Goal: Communication & Community: Answer question/provide support

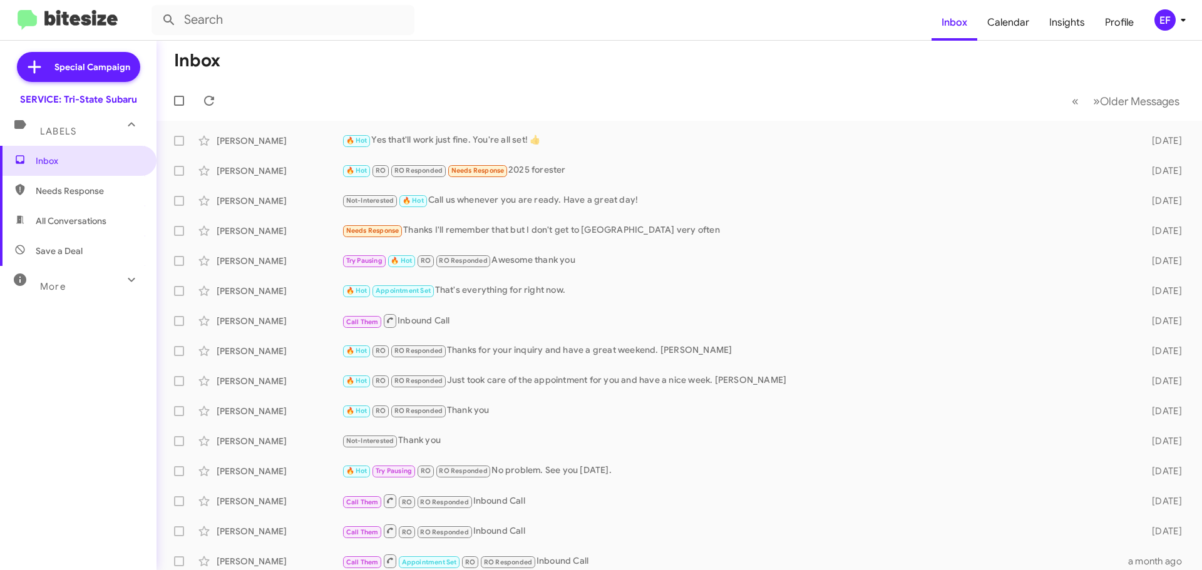
click at [70, 193] on span "Needs Response" at bounding box center [89, 191] width 106 height 13
type input "in:needs-response"
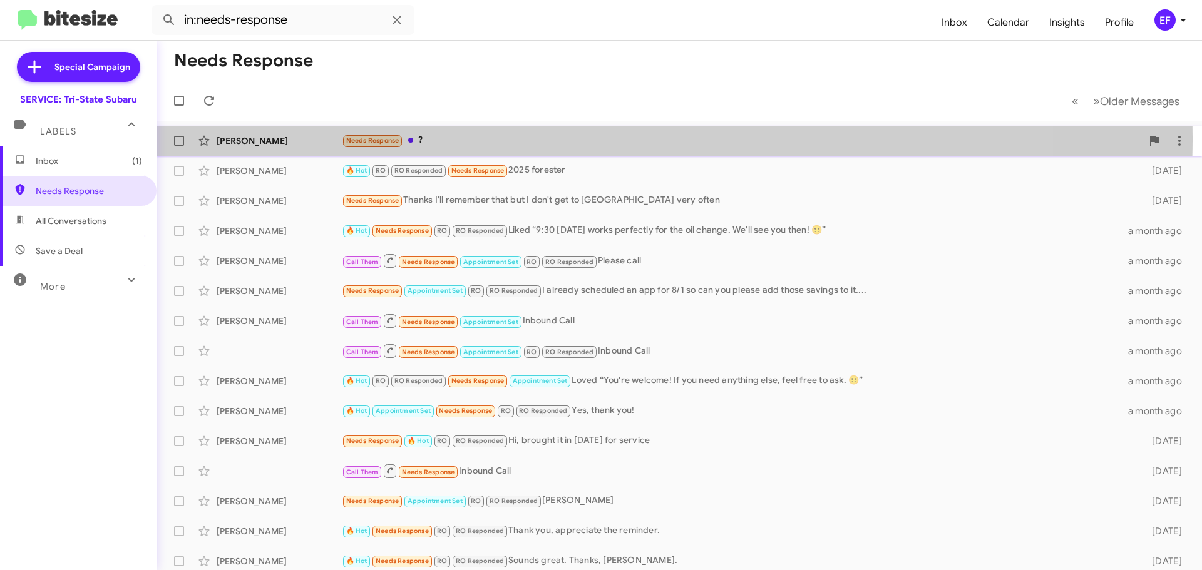
click at [248, 137] on div "[PERSON_NAME]" at bounding box center [279, 141] width 125 height 13
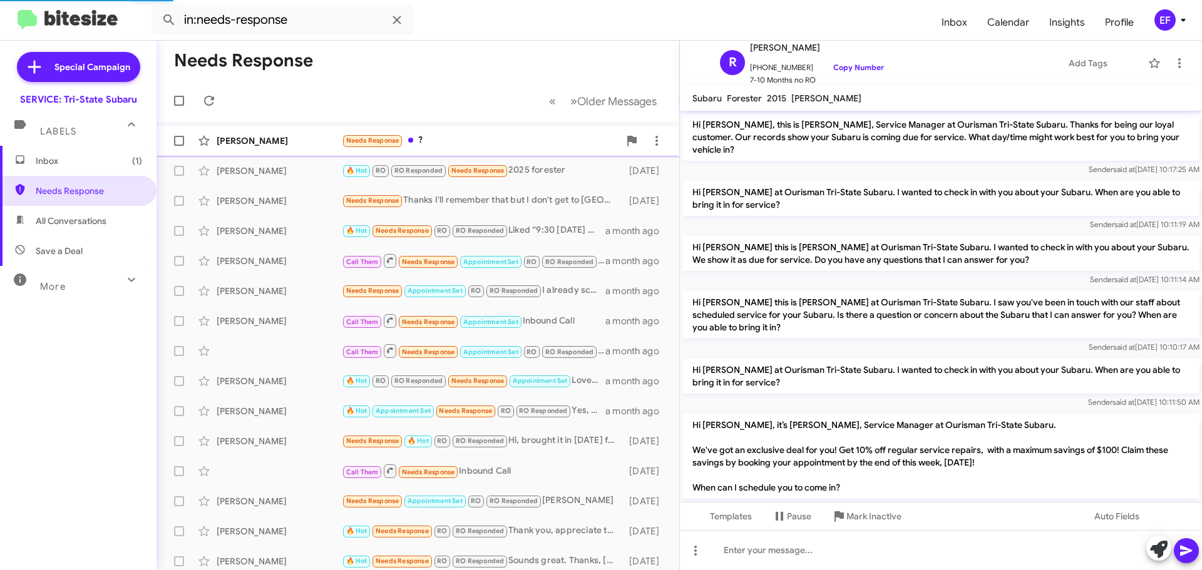
scroll to position [137, 0]
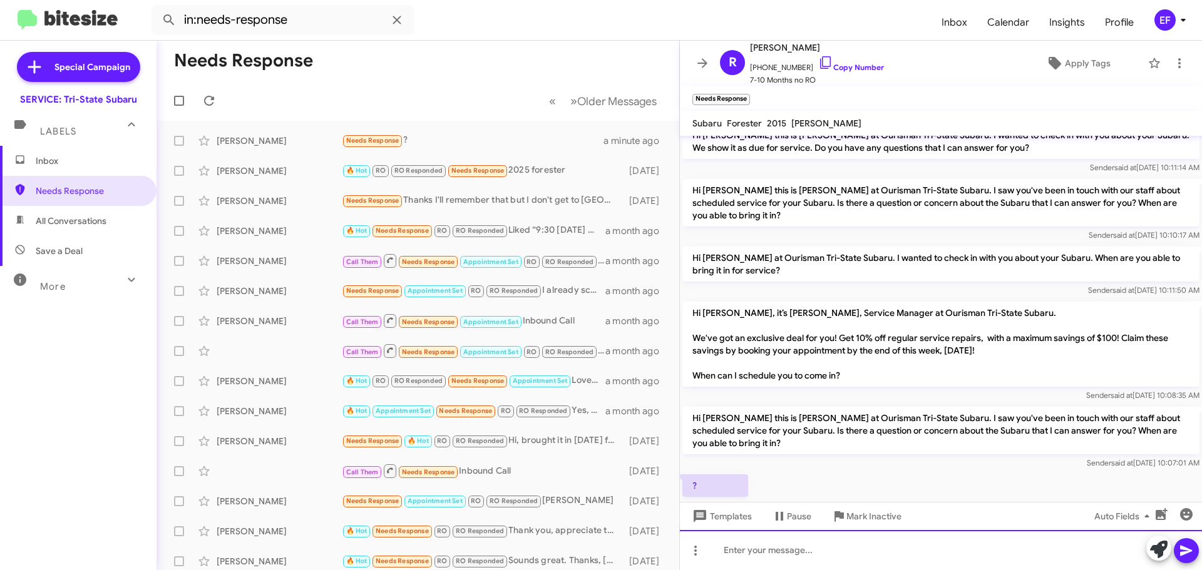
click at [743, 550] on div at bounding box center [941, 550] width 522 height 40
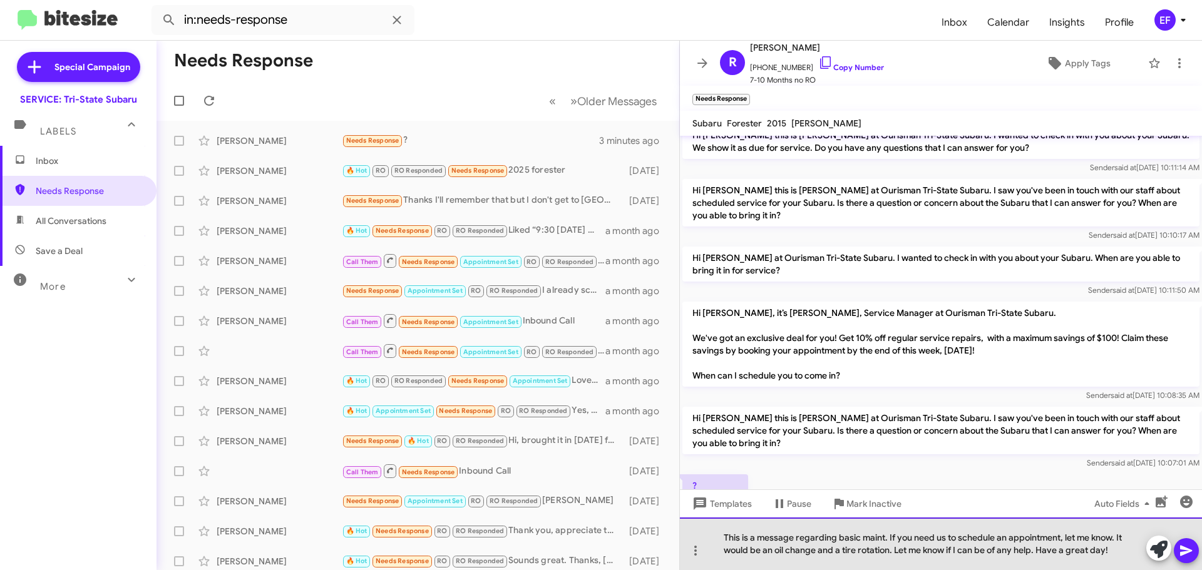
click at [894, 551] on div "This is a message regarding basic maint. If you need us to schedule an appointm…" at bounding box center [941, 544] width 522 height 53
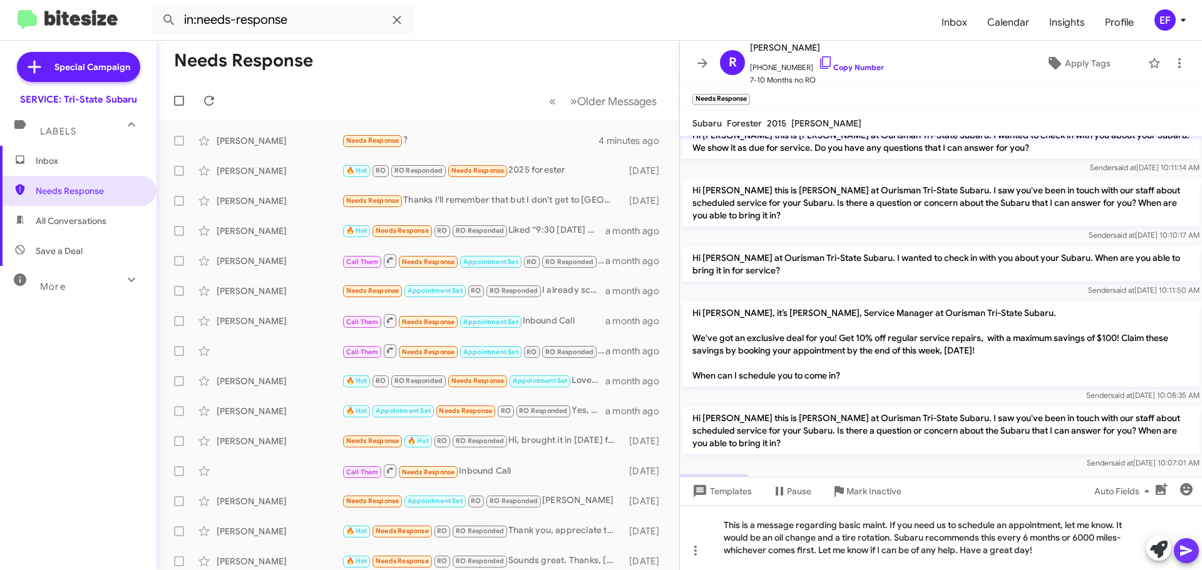
click at [1183, 551] on icon at bounding box center [1186, 551] width 15 height 15
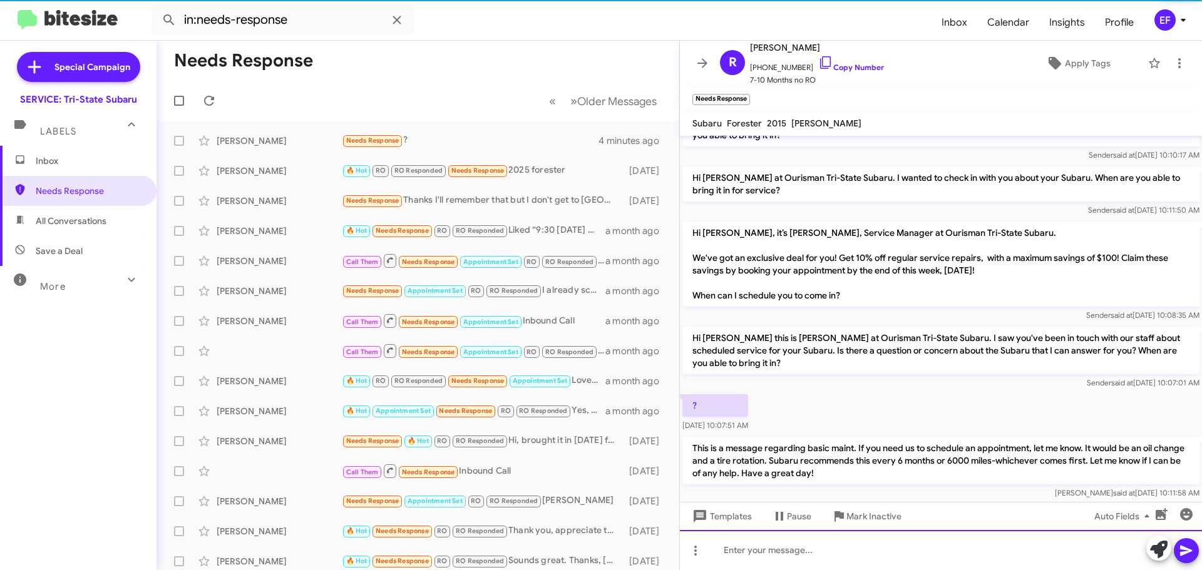
scroll to position [233, 0]
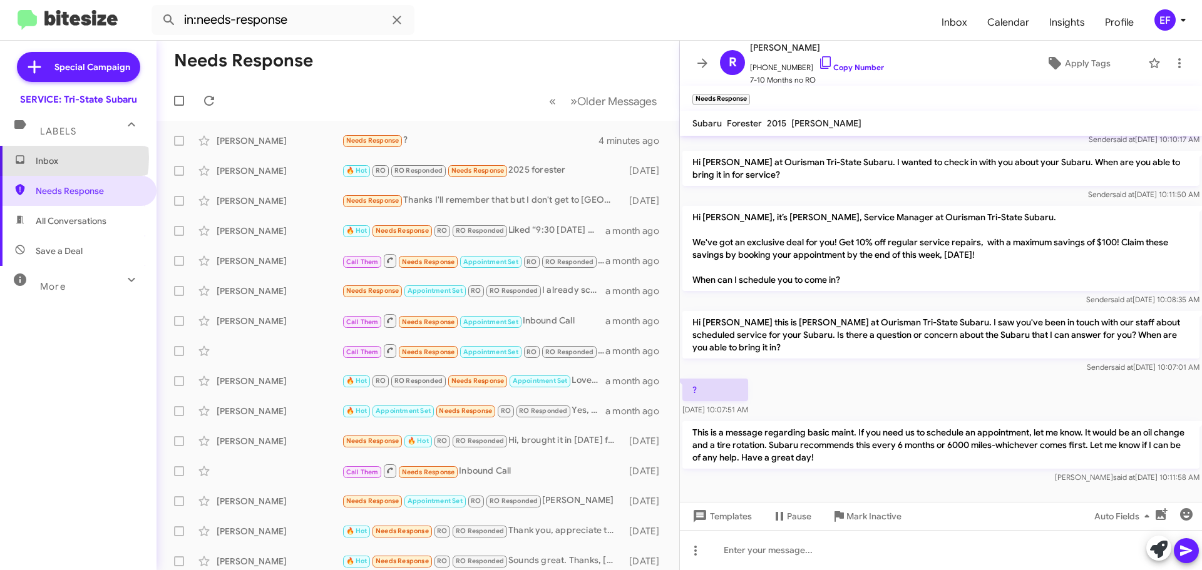
click at [44, 158] on span "Inbox" at bounding box center [89, 161] width 106 height 13
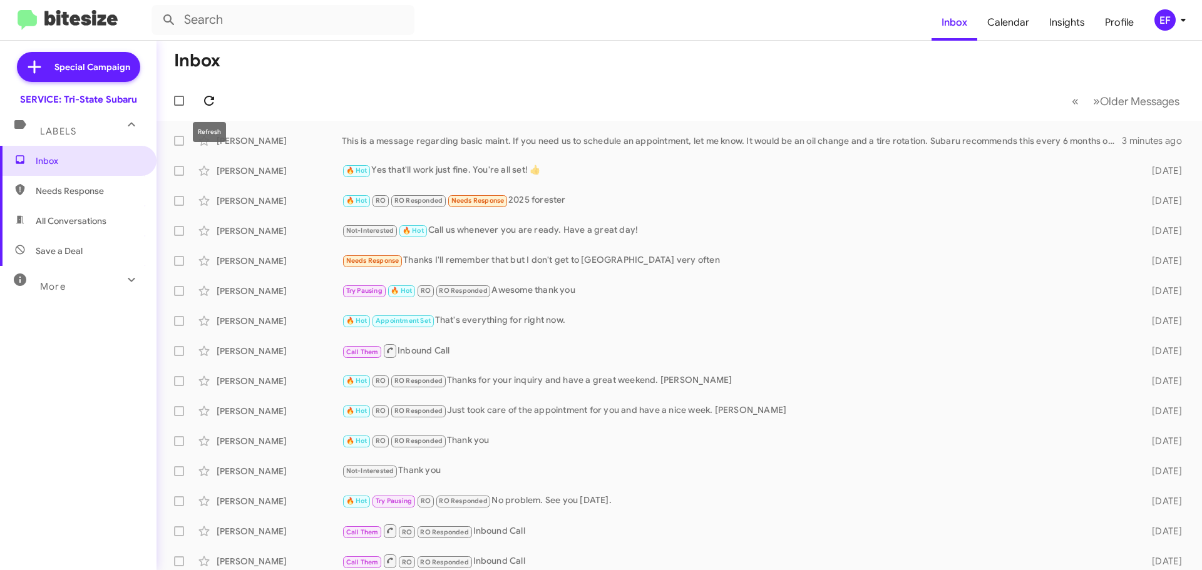
click at [216, 100] on icon at bounding box center [209, 100] width 15 height 15
click at [54, 159] on span "Inbox" at bounding box center [89, 161] width 106 height 13
click at [0, 146] on link "Inbox" at bounding box center [78, 161] width 157 height 30
click at [44, 165] on span "Inbox" at bounding box center [89, 161] width 106 height 13
click at [207, 100] on icon at bounding box center [209, 100] width 15 height 15
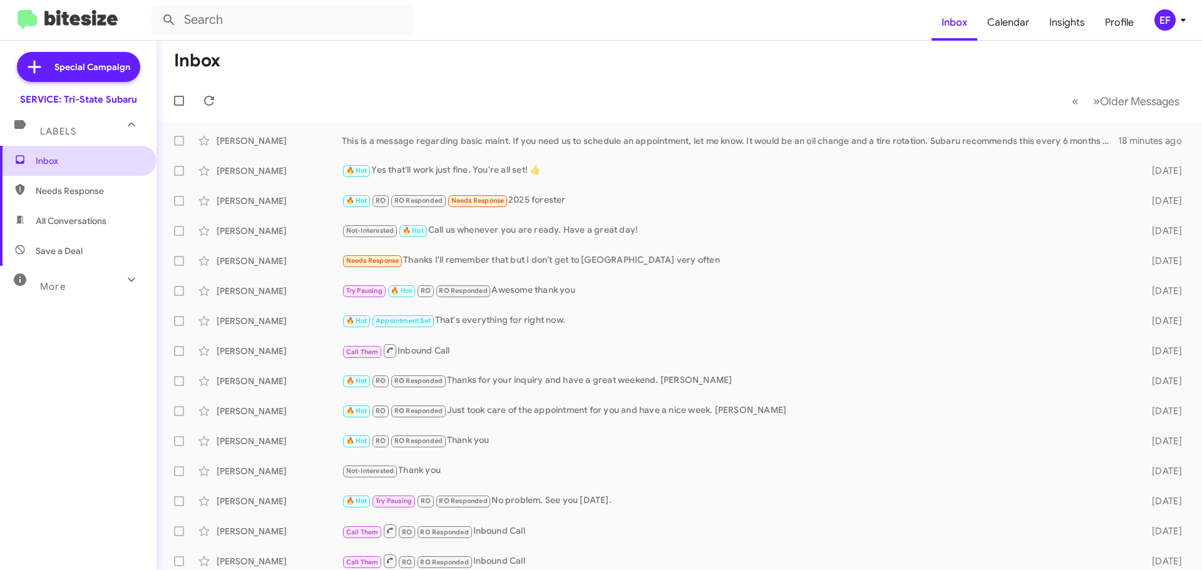
click at [47, 159] on span "Inbox" at bounding box center [89, 161] width 106 height 13
click at [68, 189] on span "Needs Response" at bounding box center [89, 191] width 106 height 13
type input "in:needs-response"
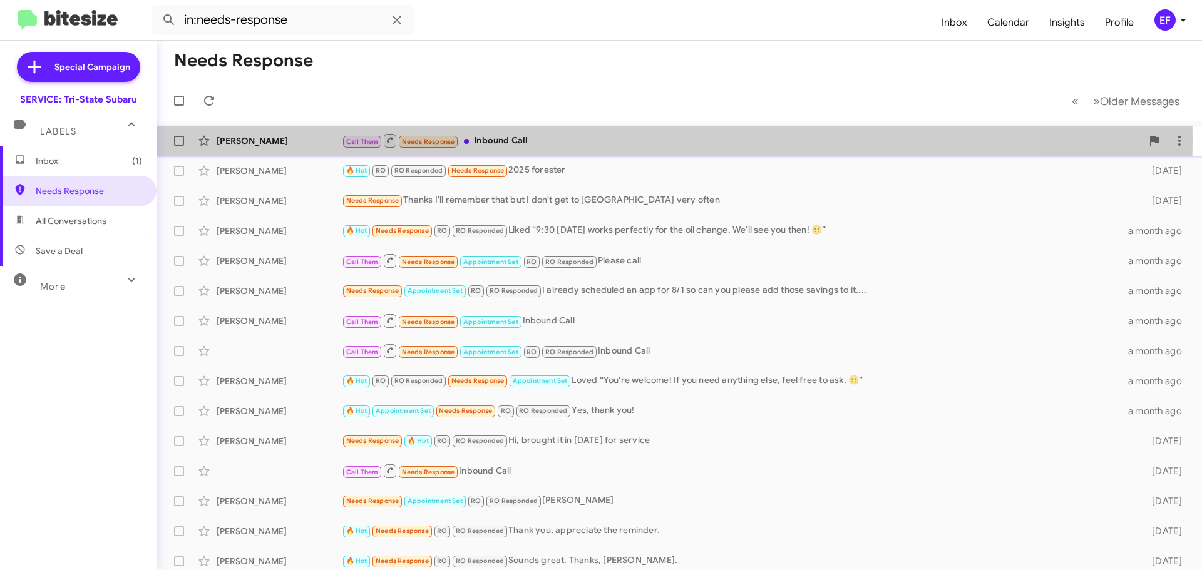
click at [240, 138] on div "[PERSON_NAME]" at bounding box center [279, 141] width 125 height 13
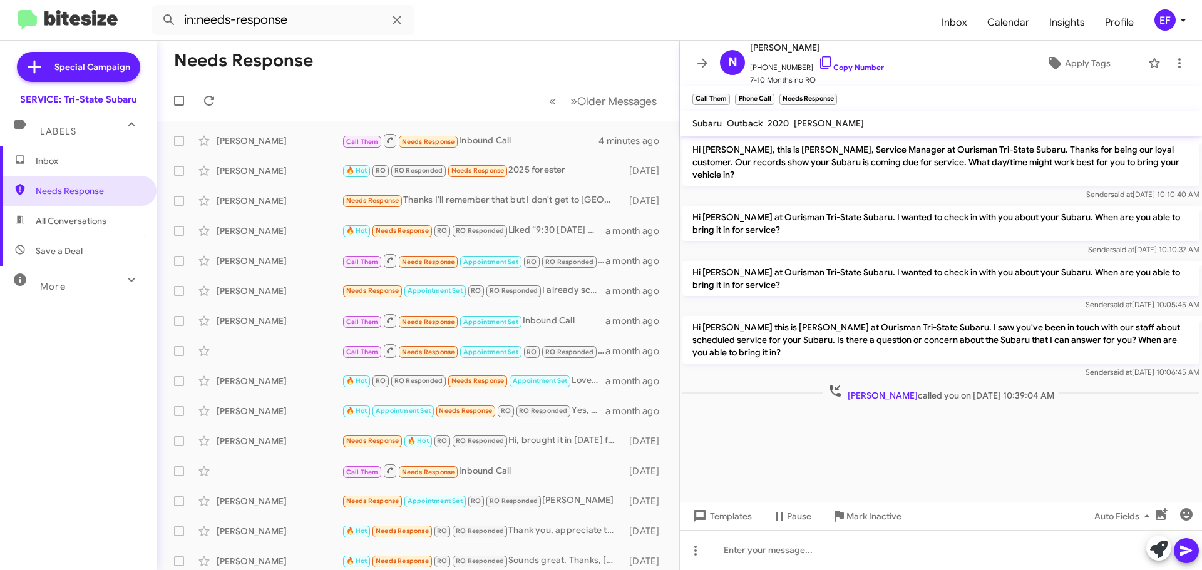
click at [46, 164] on span "Inbox" at bounding box center [89, 161] width 106 height 13
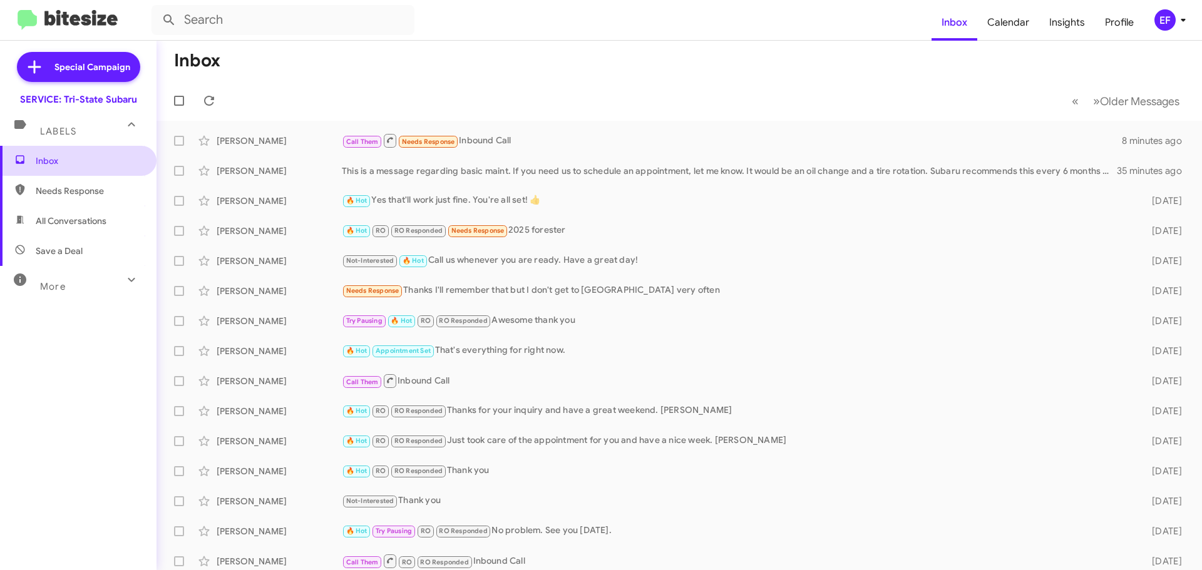
click at [51, 157] on span "Inbox" at bounding box center [89, 161] width 106 height 13
click at [207, 100] on icon at bounding box center [209, 100] width 15 height 15
click at [73, 221] on span "All Conversations" at bounding box center [71, 221] width 71 height 13
type input "in:all-conversations"
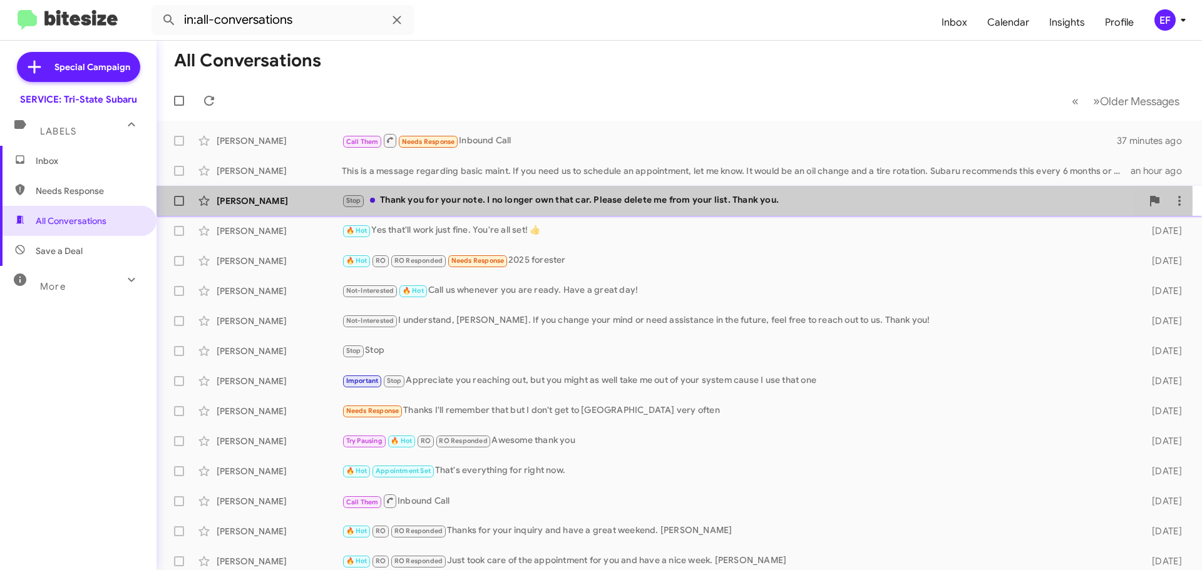
click at [527, 200] on div "Stop Thank you for your note. I no longer own that car. Please delete me from y…" at bounding box center [742, 200] width 800 height 14
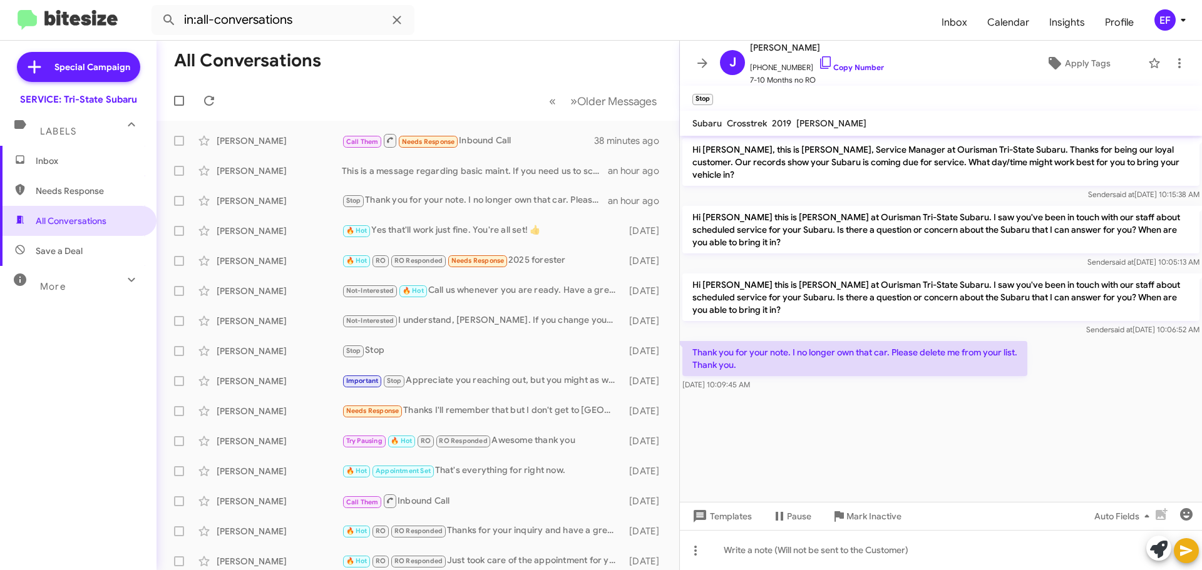
click at [46, 161] on span "Inbox" at bounding box center [89, 161] width 106 height 13
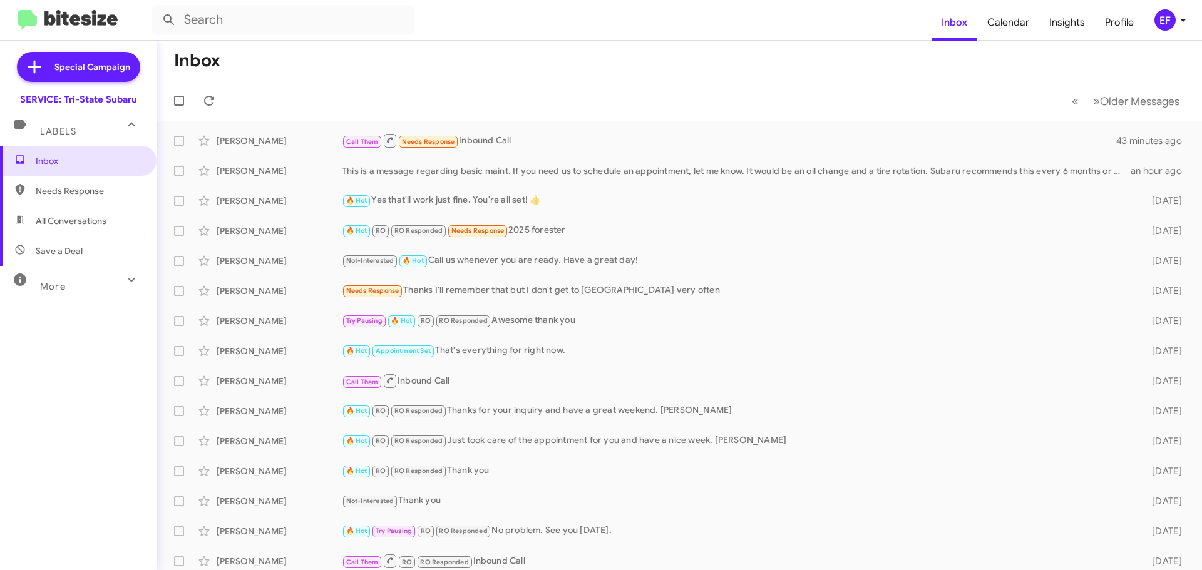
click at [80, 214] on span "All Conversations" at bounding box center [78, 221] width 157 height 30
type input "in:all-conversations"
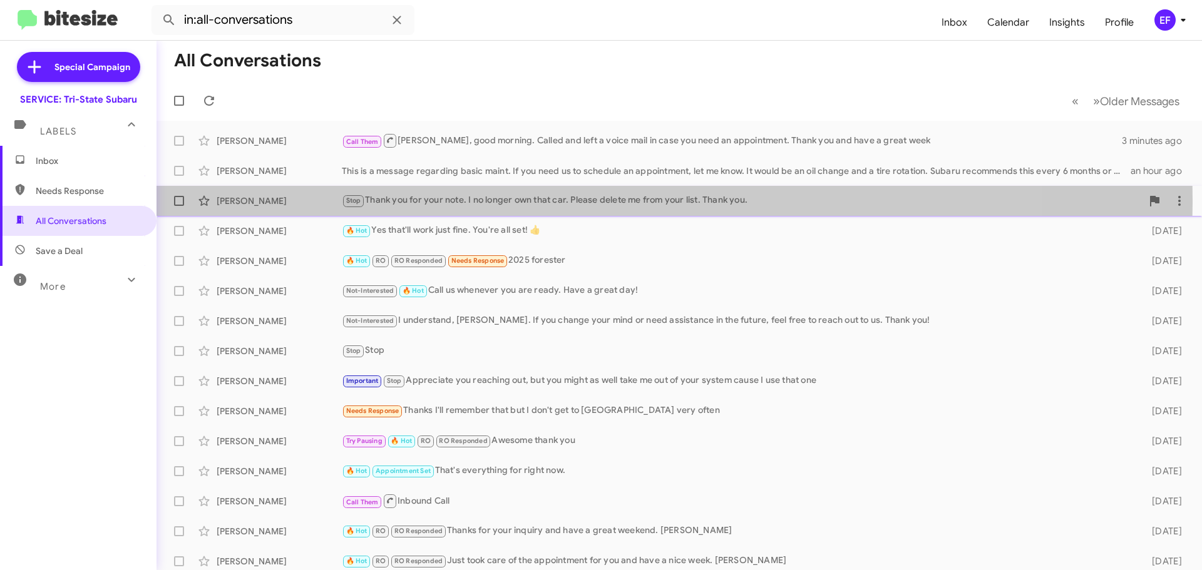
click at [242, 200] on div "[PERSON_NAME]" at bounding box center [279, 201] width 125 height 13
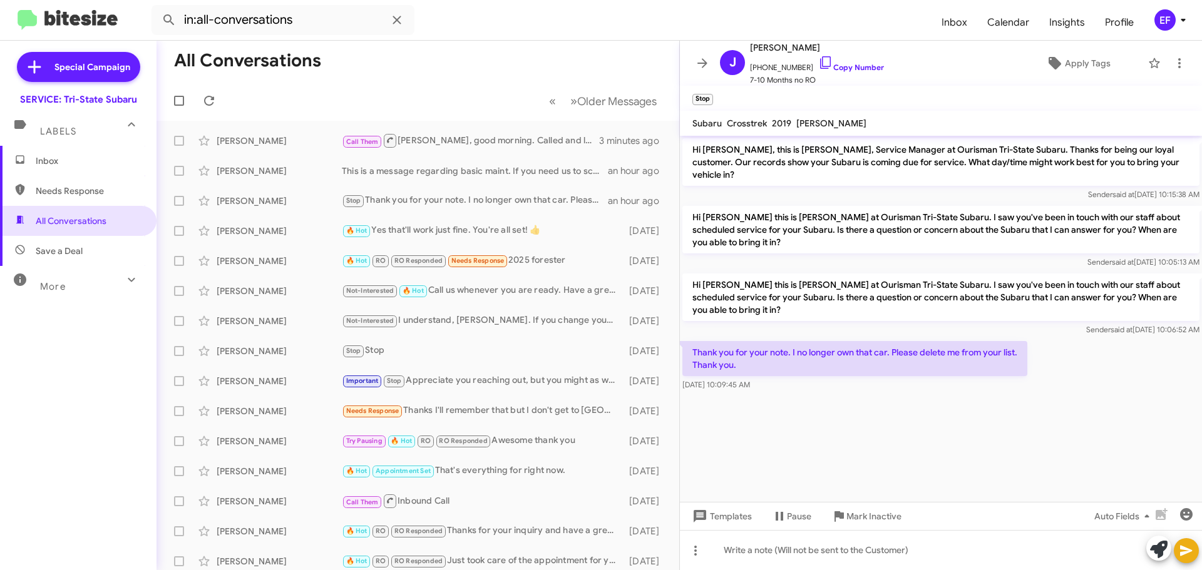
click at [51, 157] on span "Inbox" at bounding box center [89, 161] width 106 height 13
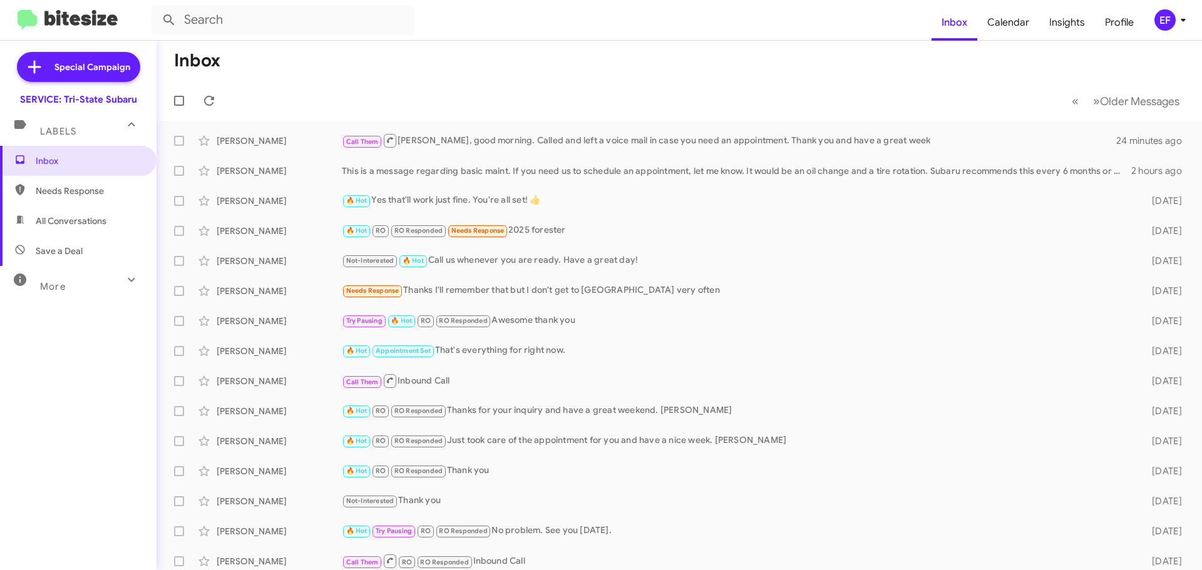
click at [63, 195] on span "Needs Response" at bounding box center [89, 191] width 106 height 13
type input "in:needs-response"
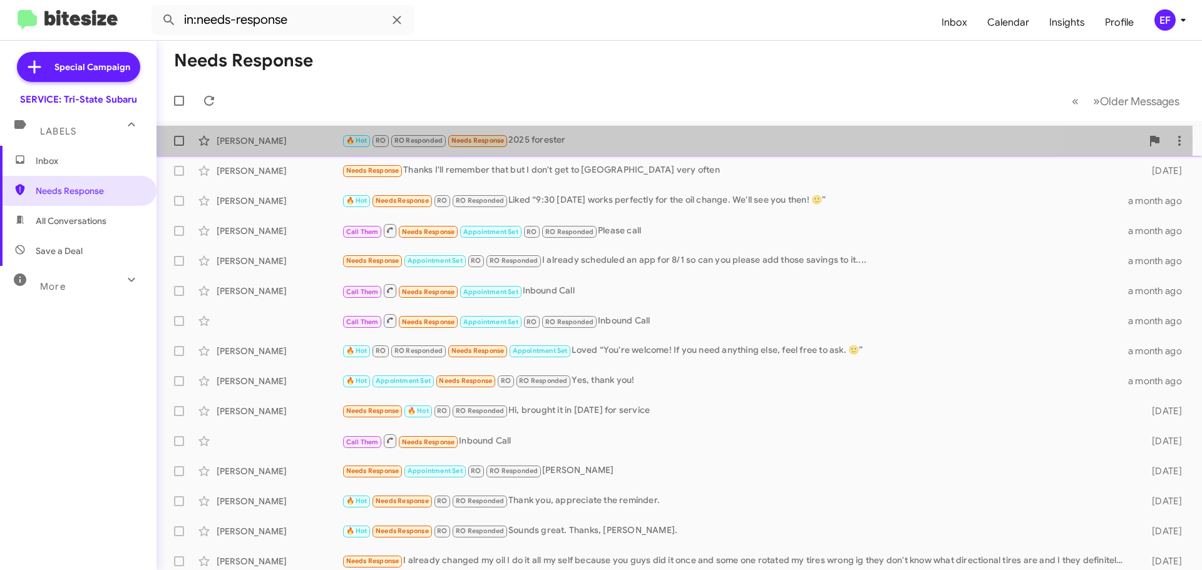
click at [250, 138] on div "[PERSON_NAME]" at bounding box center [279, 141] width 125 height 13
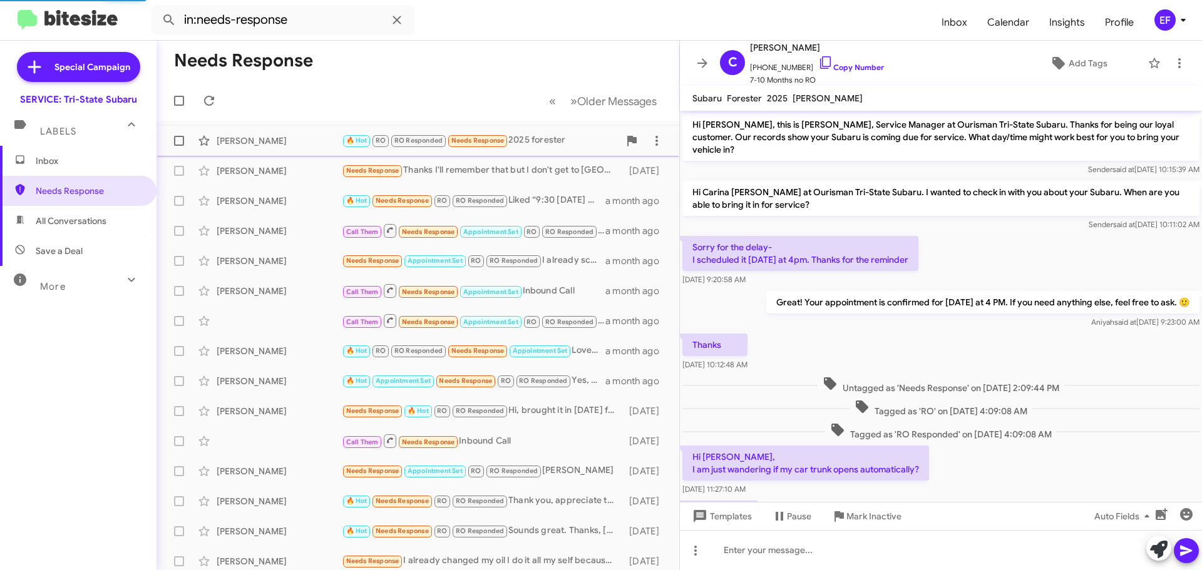
scroll to position [58, 0]
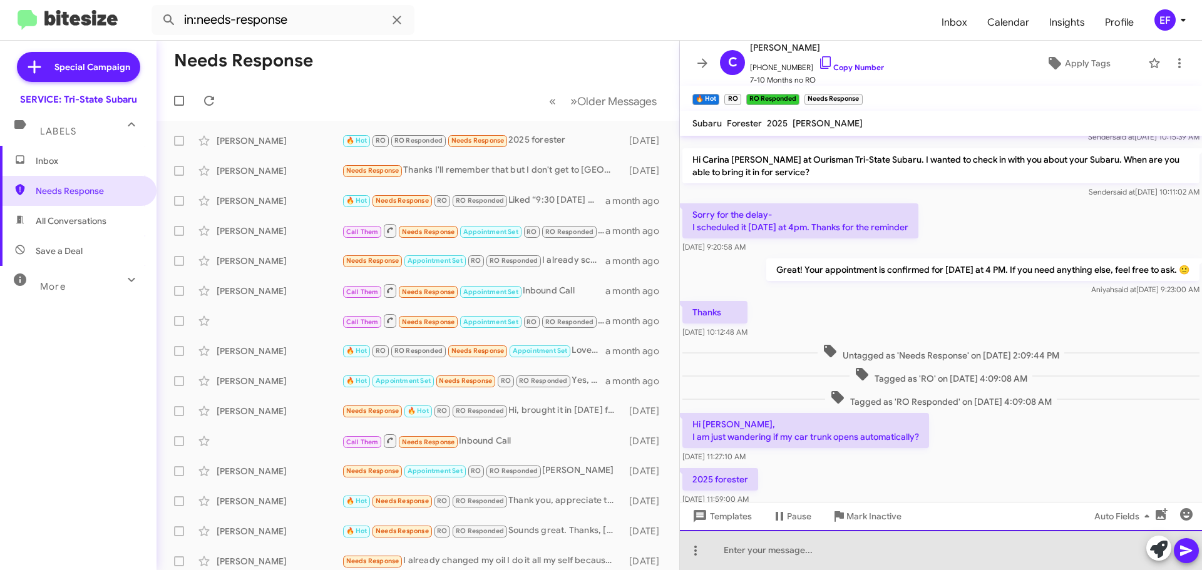
click at [734, 546] on div at bounding box center [941, 550] width 522 height 40
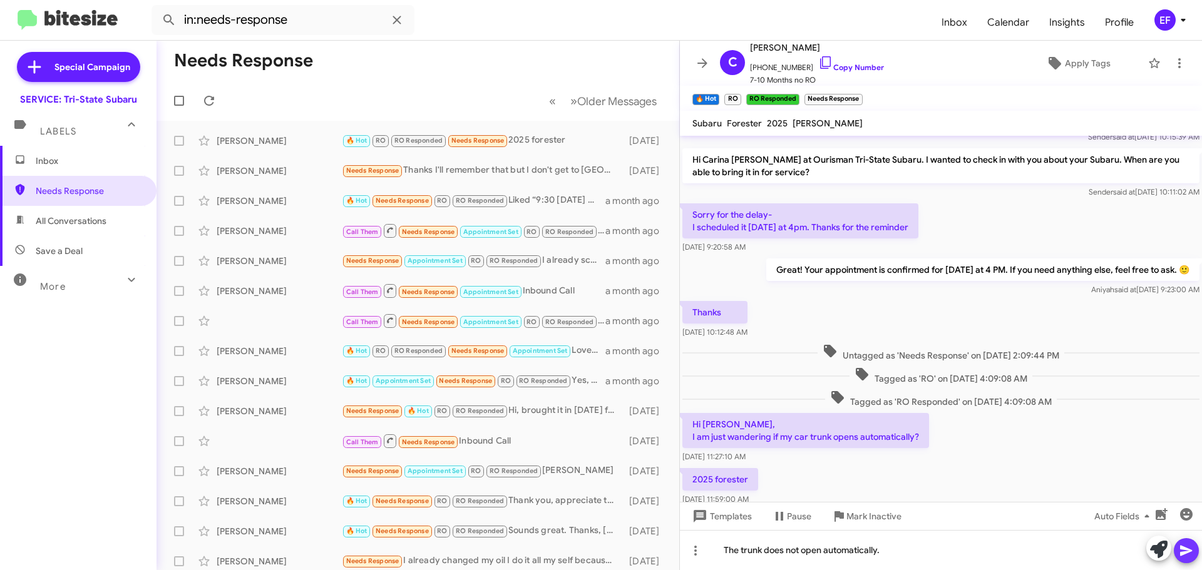
click at [1186, 543] on span at bounding box center [1186, 551] width 15 height 25
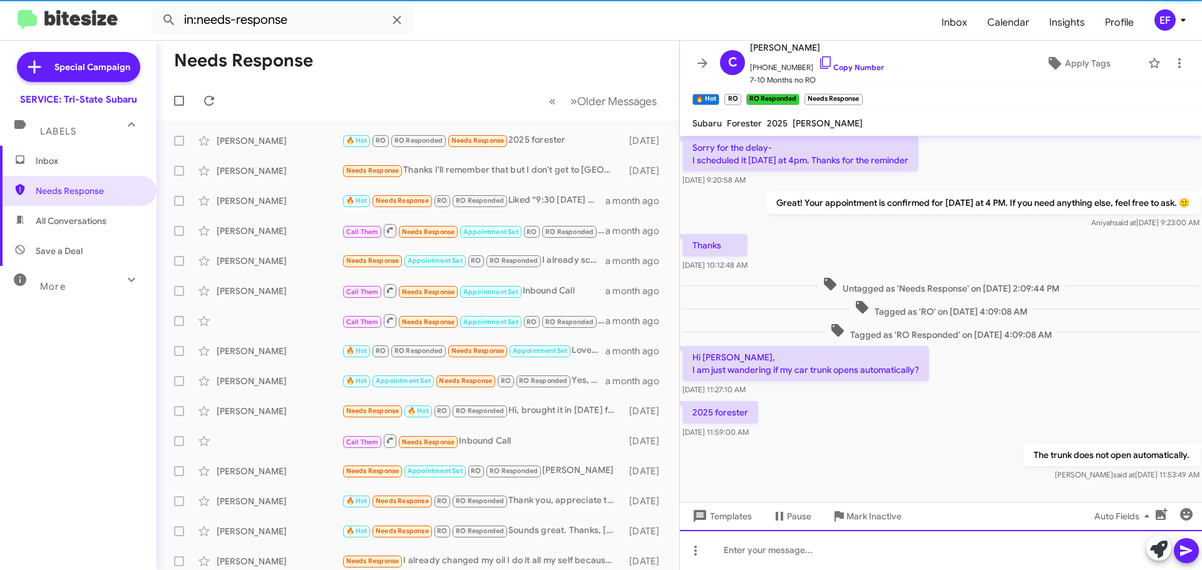
scroll to position [128, 0]
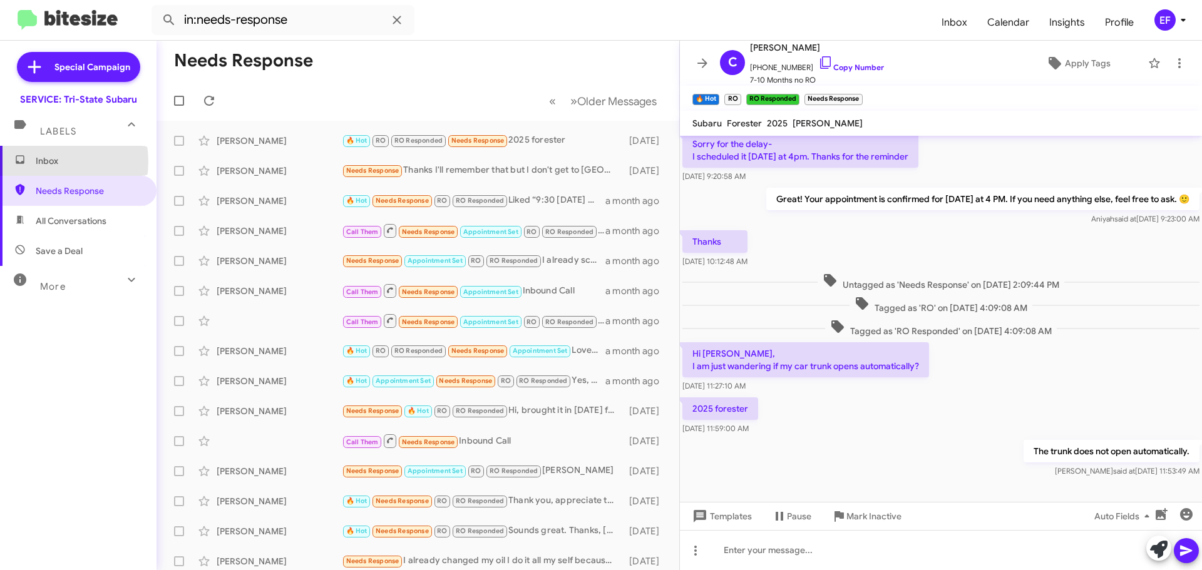
click at [48, 162] on span "Inbox" at bounding box center [89, 161] width 106 height 13
